Goal: Navigation & Orientation: Find specific page/section

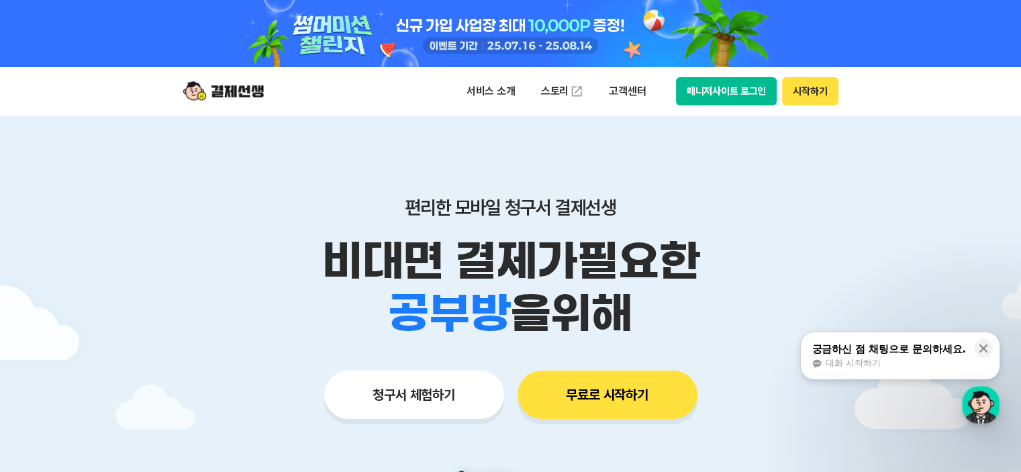
click at [794, 142] on div "편리한 모바일 청구서 결제선생 비대면 결제가 필요한 학원 공부방 호텔 쇼핑몰 병원 배달 보험사 항공사 골프장 을 위해 청구서 체험하기 무료로 …" at bounding box center [511, 282] width 688 height 332
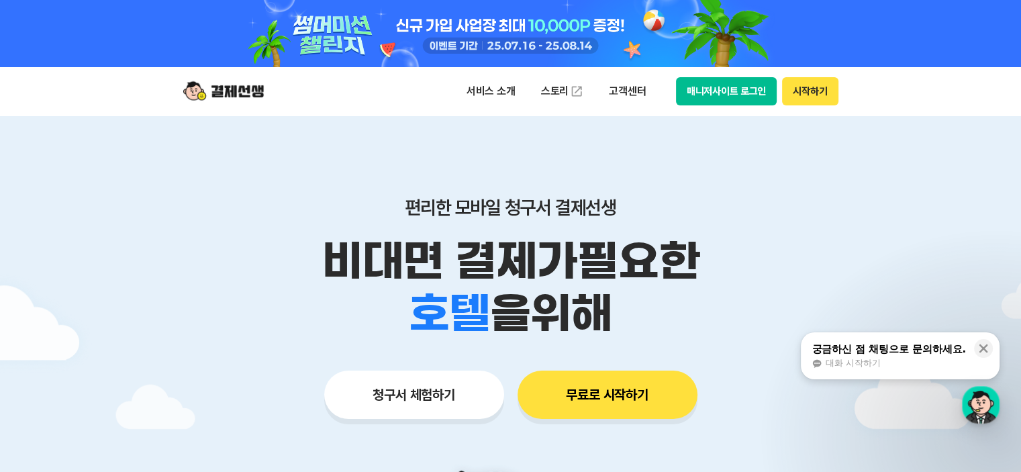
click at [693, 32] on div at bounding box center [511, 33] width 688 height 67
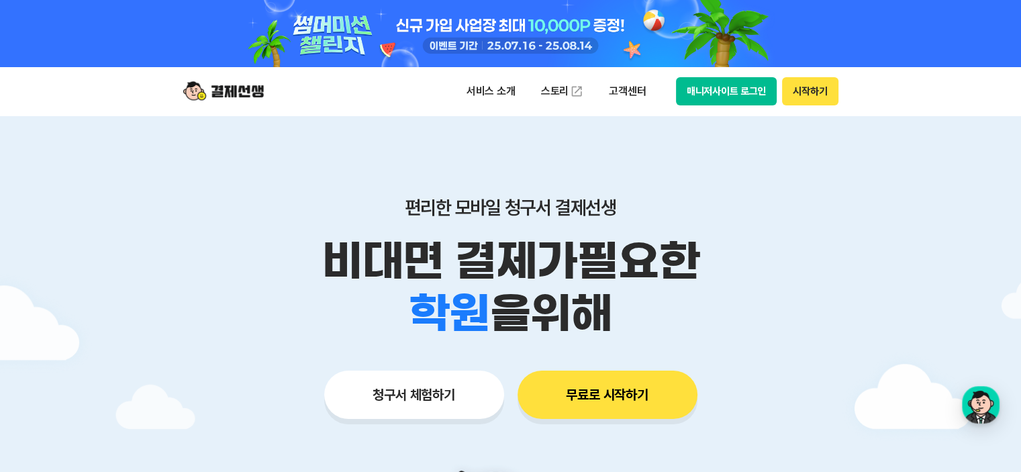
click at [723, 90] on button "매니저사이트 로그인" at bounding box center [726, 91] width 101 height 28
click at [857, 201] on div at bounding box center [510, 470] width 1021 height 708
